Goal: Information Seeking & Learning: Learn about a topic

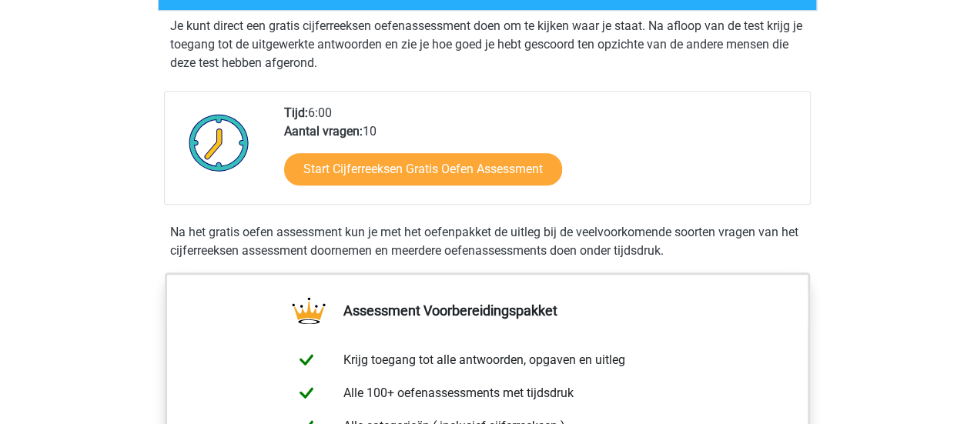
scroll to position [306, 0]
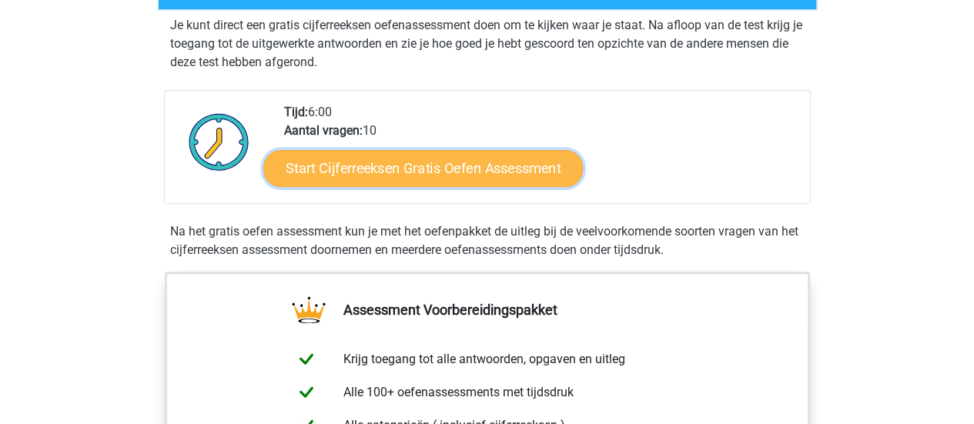
click at [446, 177] on link "Start Cijferreeksen Gratis Oefen Assessment" at bounding box center [423, 167] width 320 height 37
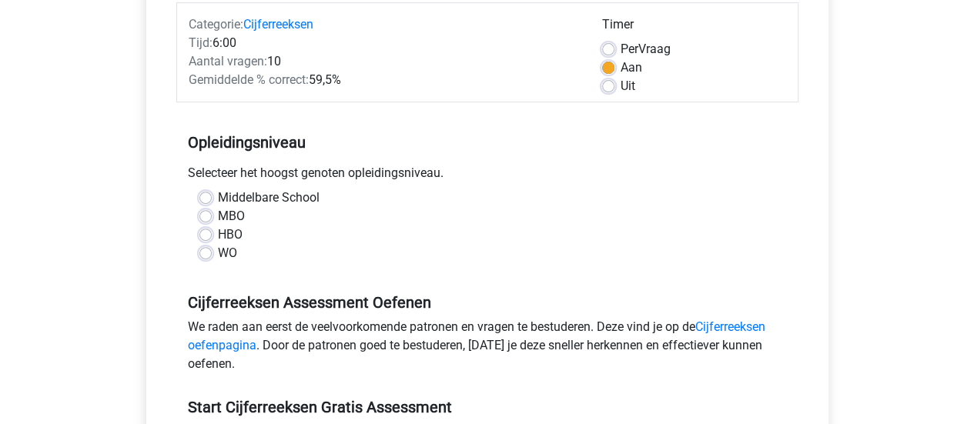
scroll to position [218, 0]
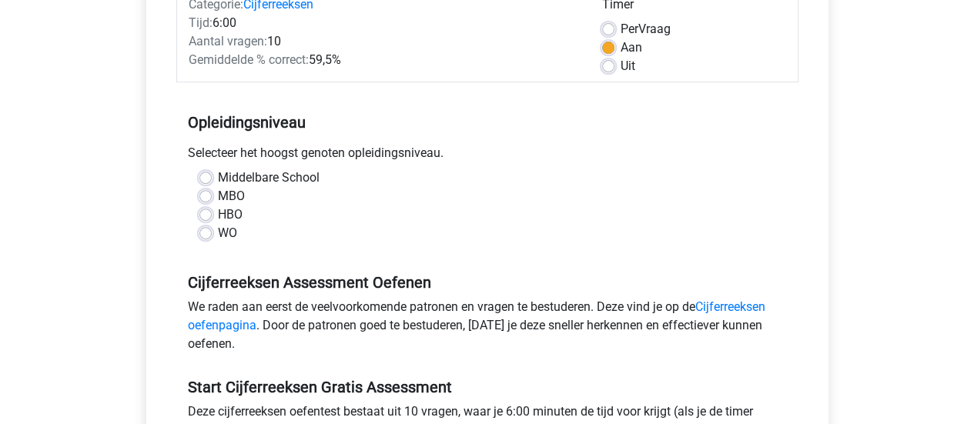
click at [218, 234] on label "WO" at bounding box center [227, 233] width 19 height 18
click at [206, 234] on input "WO" at bounding box center [205, 231] width 12 height 15
radio input "true"
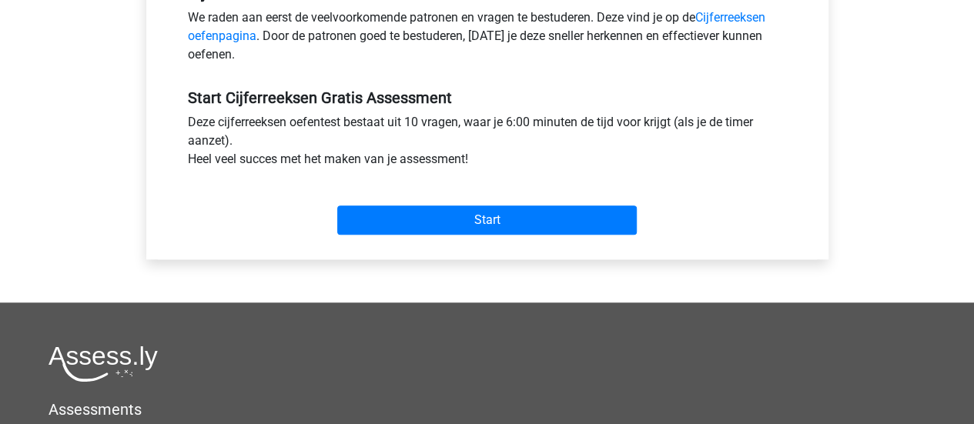
scroll to position [508, 0]
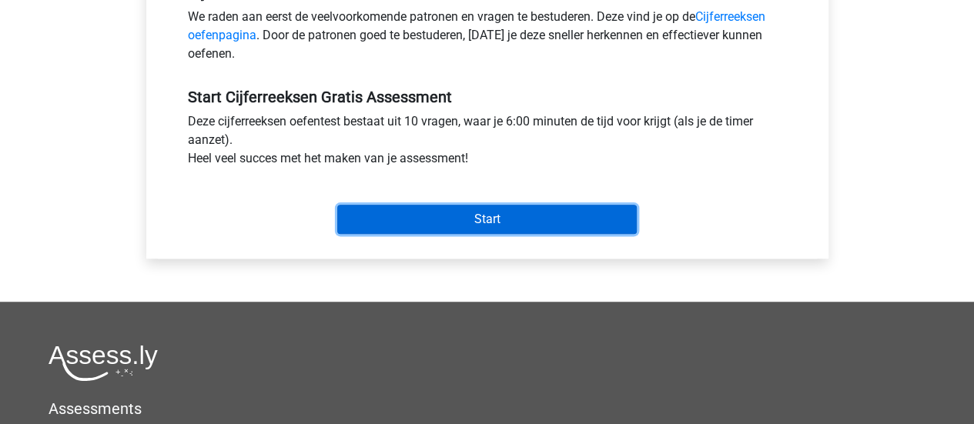
click at [506, 221] on input "Start" at bounding box center [487, 219] width 300 height 29
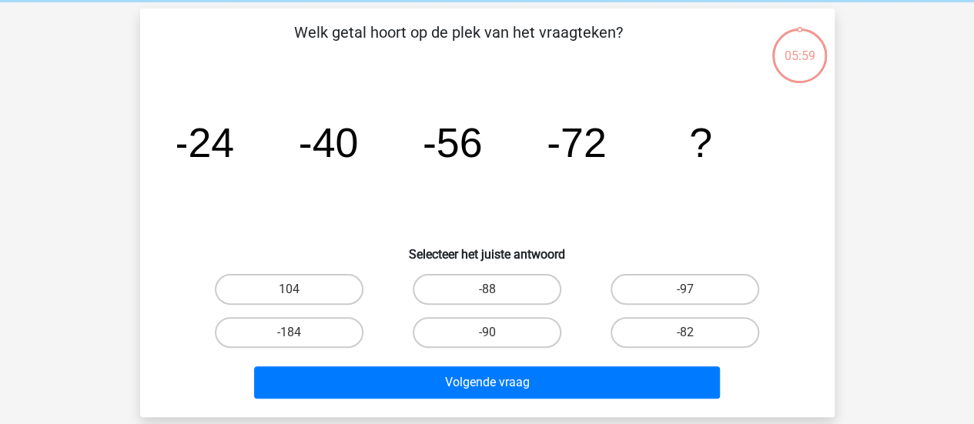
scroll to position [63, 0]
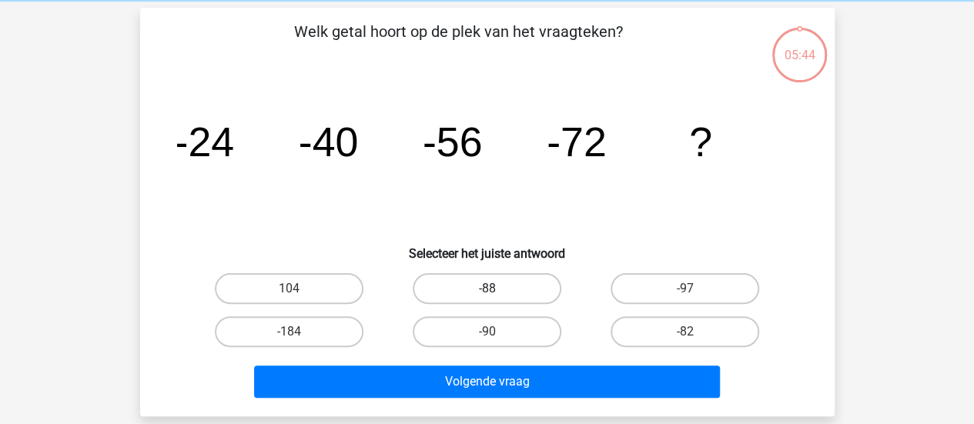
click at [537, 291] on label "-88" at bounding box center [487, 288] width 149 height 31
click at [497, 291] on input "-88" at bounding box center [492, 294] width 10 height 10
radio input "true"
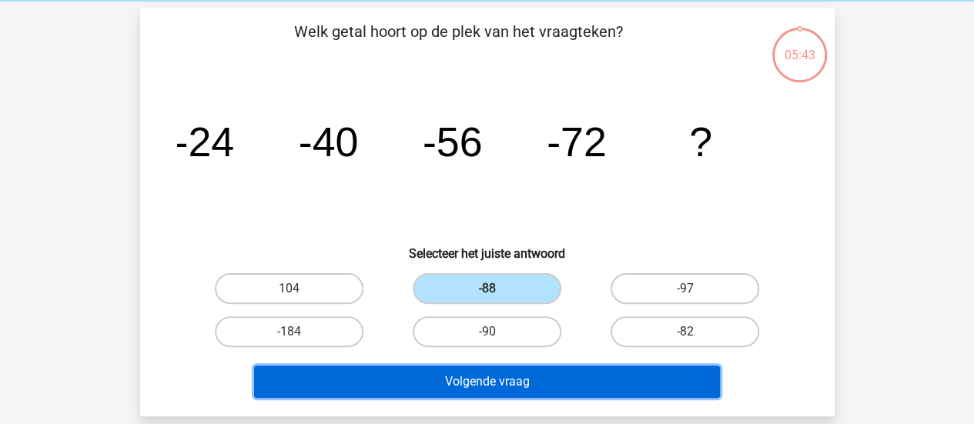
click at [616, 381] on button "Volgende vraag" at bounding box center [487, 382] width 466 height 32
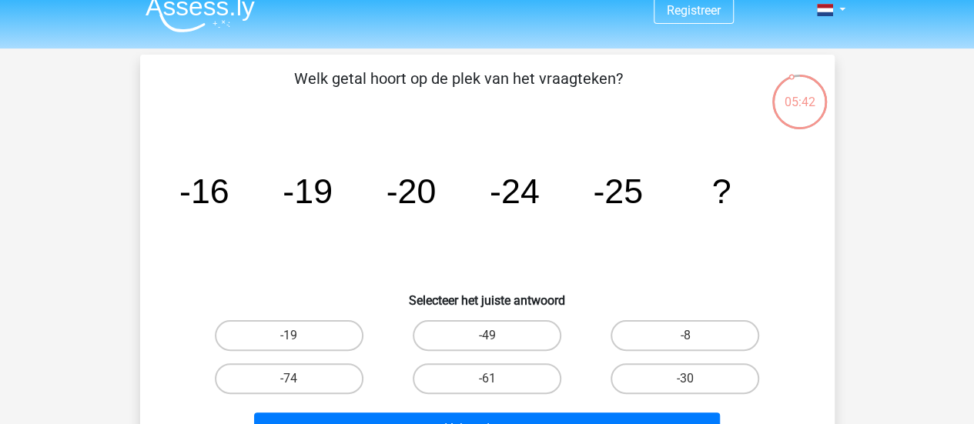
scroll to position [0, 0]
